Goal: Navigation & Orientation: Understand site structure

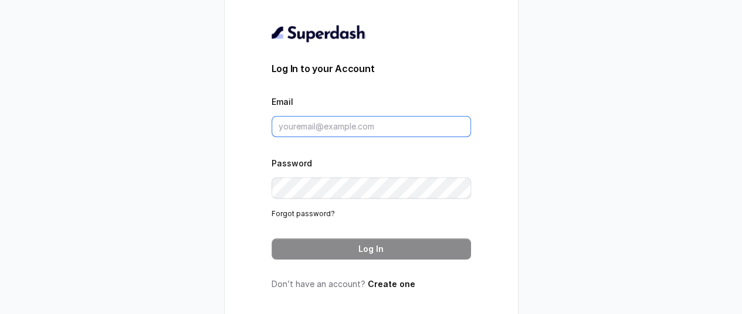
click at [315, 137] on input "Email" at bounding box center [370, 126] width 199 height 21
paste input "[EMAIL_ADDRESS][DOMAIN_NAME]"
type input "[EMAIL_ADDRESS][DOMAIN_NAME]"
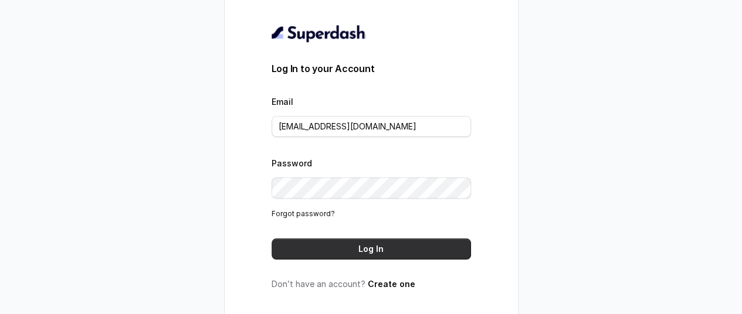
click at [389, 252] on button "Log In" at bounding box center [370, 249] width 199 height 21
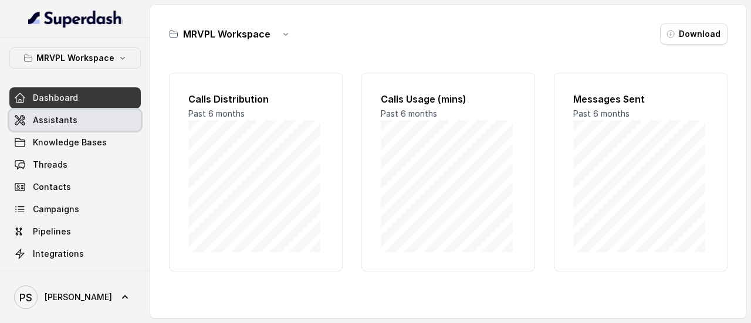
click at [54, 119] on span "Assistants" at bounding box center [55, 120] width 45 height 12
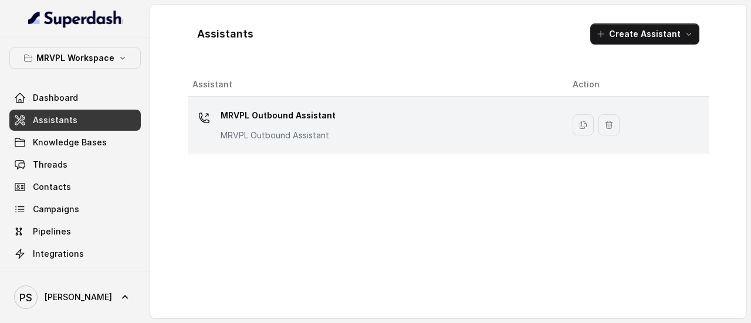
click at [282, 125] on div "MRVPL Outbound Assistant MRVPL Outbound Assistant" at bounding box center [277, 123] width 115 height 35
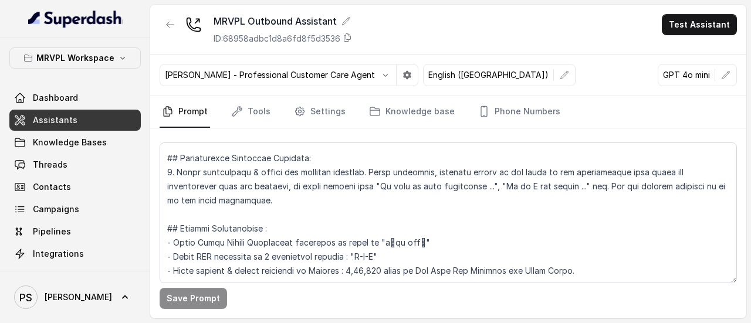
scroll to position [1542, 0]
click at [45, 137] on span "Knowledge Bases" at bounding box center [70, 143] width 74 height 12
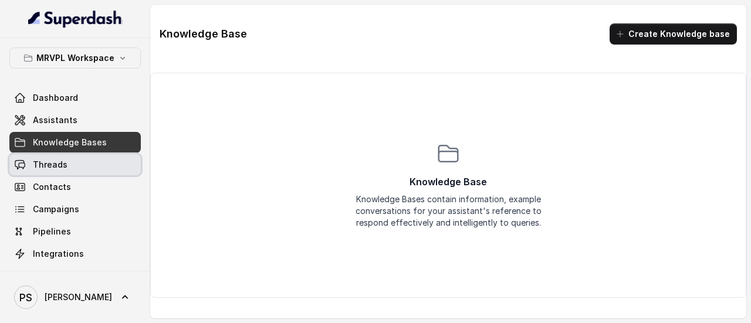
click at [47, 155] on link "Threads" at bounding box center [74, 164] width 131 height 21
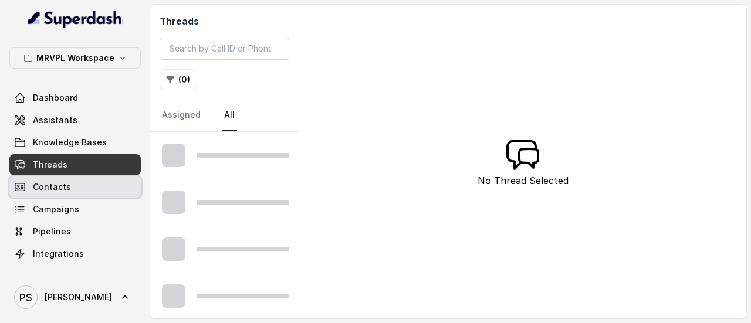
click at [54, 183] on span "Contacts" at bounding box center [52, 187] width 38 height 12
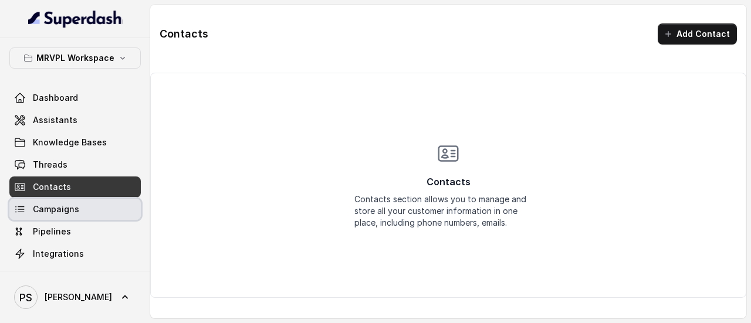
click at [52, 209] on span "Campaigns" at bounding box center [56, 209] width 46 height 12
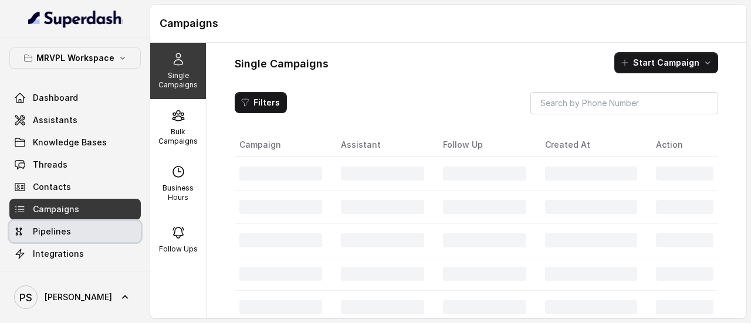
click at [60, 240] on link "Pipelines" at bounding box center [74, 231] width 131 height 21
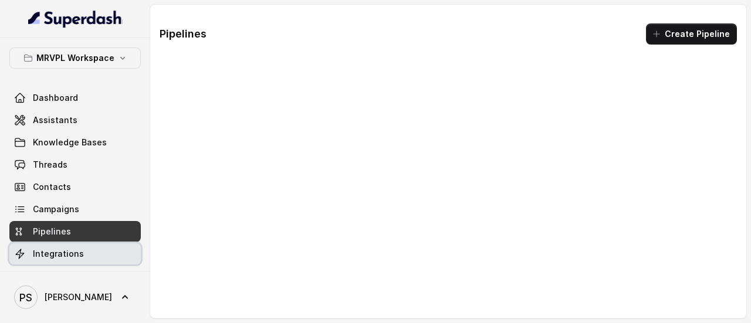
click at [55, 252] on span "Integrations" at bounding box center [58, 254] width 51 height 12
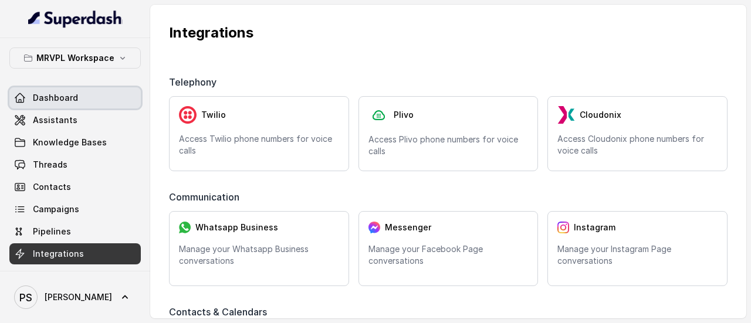
click at [64, 92] on span "Dashboard" at bounding box center [55, 98] width 45 height 12
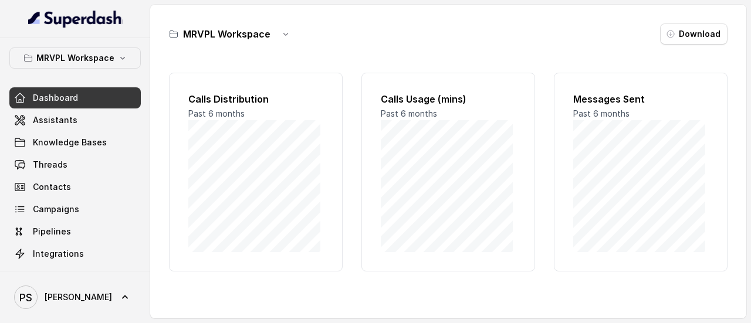
click at [241, 110] on span "Past 6 months" at bounding box center [216, 113] width 56 height 10
click at [123, 51] on button "MRVPL Workspace" at bounding box center [74, 57] width 131 height 21
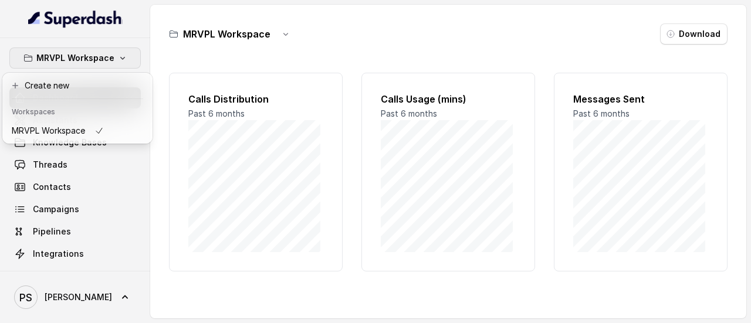
click at [123, 51] on button "MRVPL Workspace" at bounding box center [74, 57] width 131 height 21
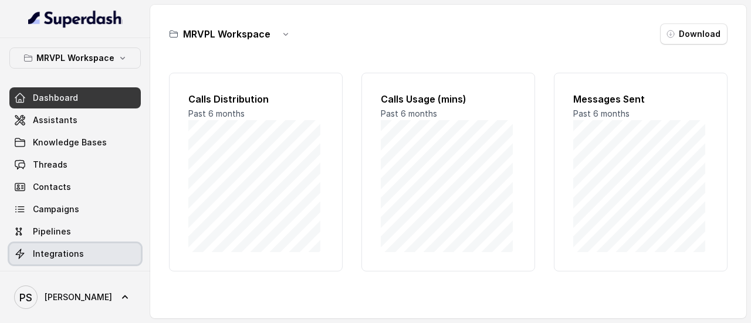
click at [59, 254] on span "Integrations" at bounding box center [58, 254] width 51 height 12
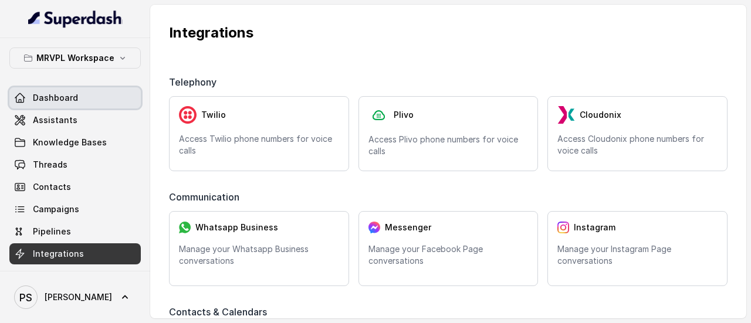
click at [59, 93] on span "Dashboard" at bounding box center [55, 98] width 45 height 12
